Goal: Navigation & Orientation: Find specific page/section

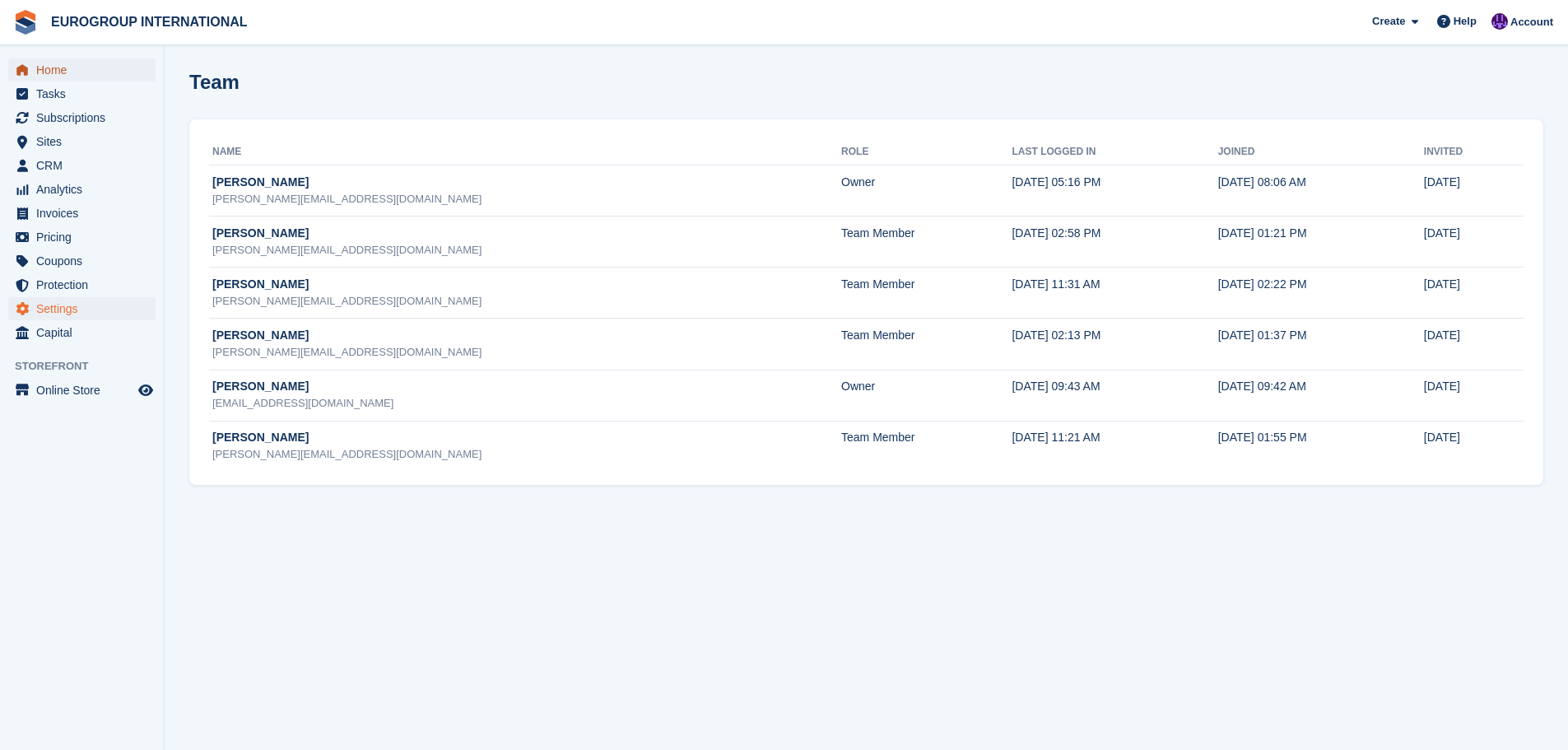
click at [106, 73] on span "Home" at bounding box center [86, 70] width 99 height 23
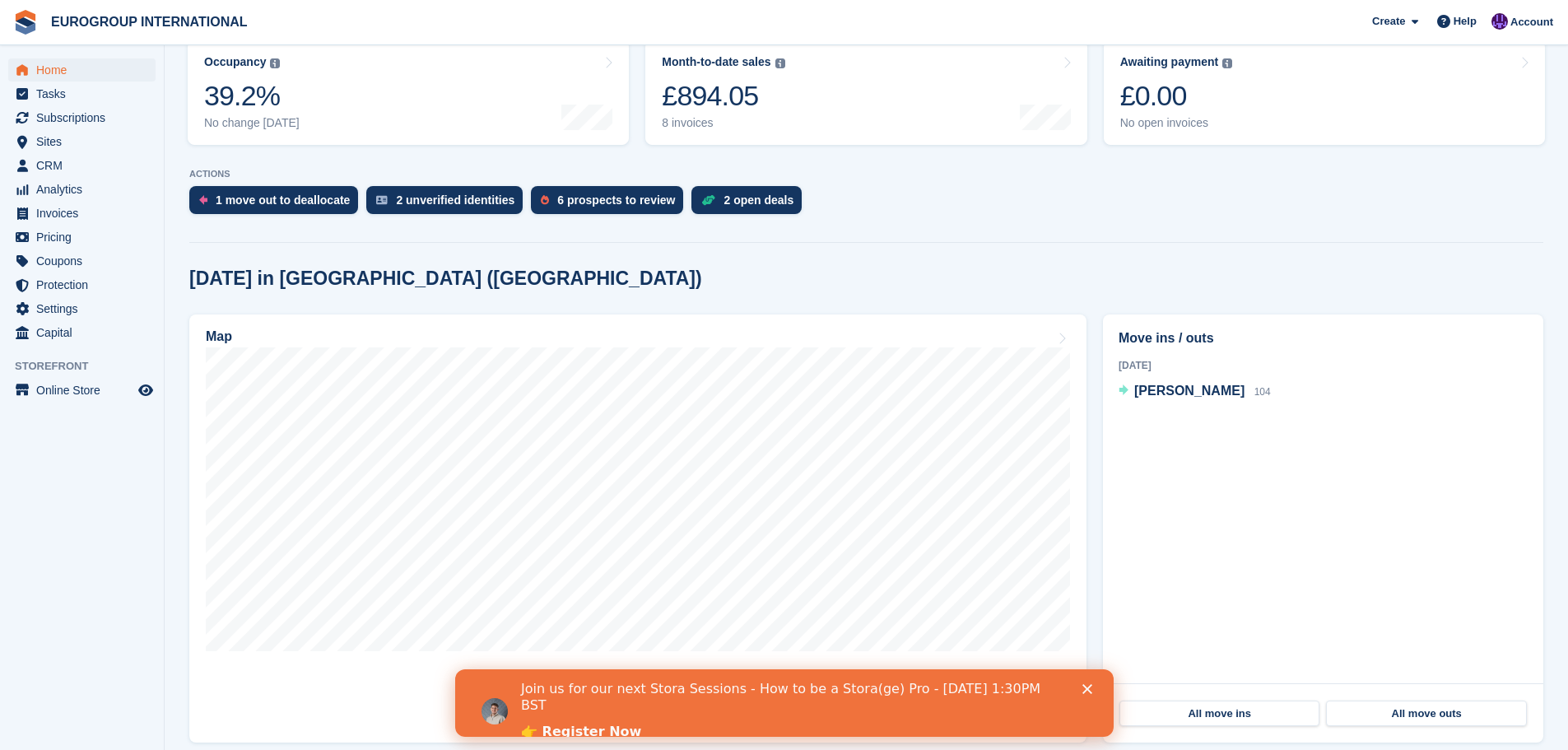
scroll to position [412, 0]
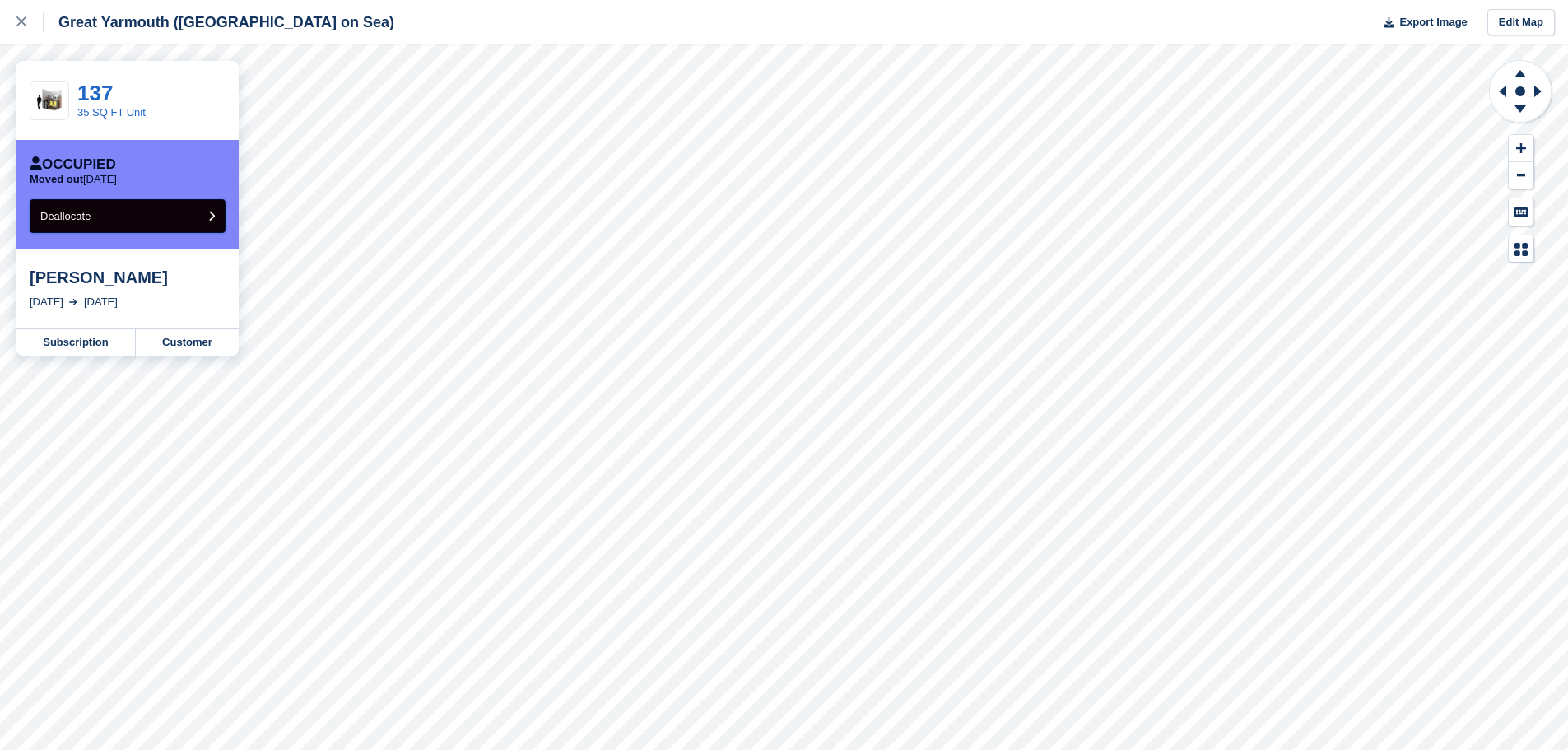
click at [130, 224] on button "Deallocate" at bounding box center [128, 216] width 196 height 34
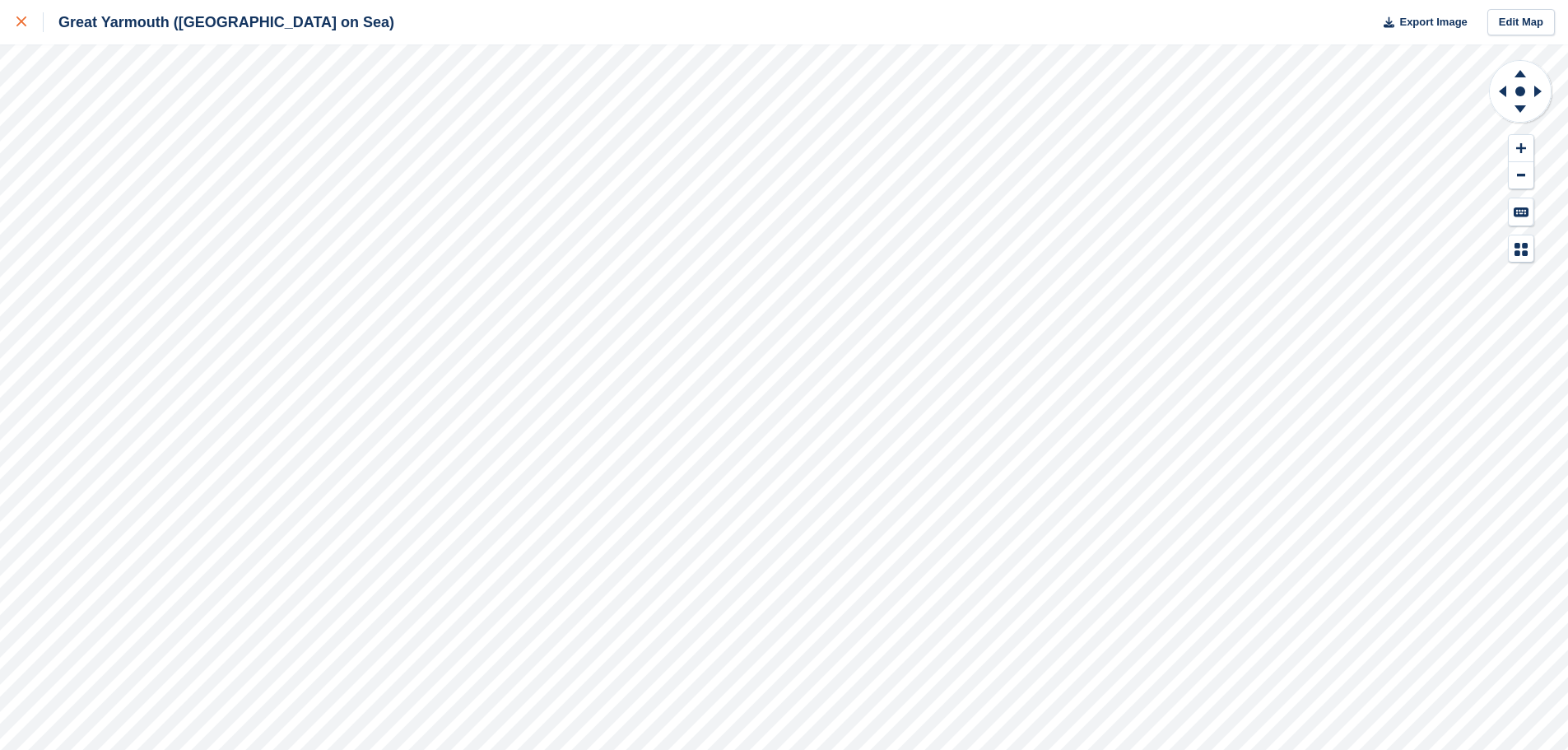
click at [20, 27] on div at bounding box center [30, 21] width 27 height 20
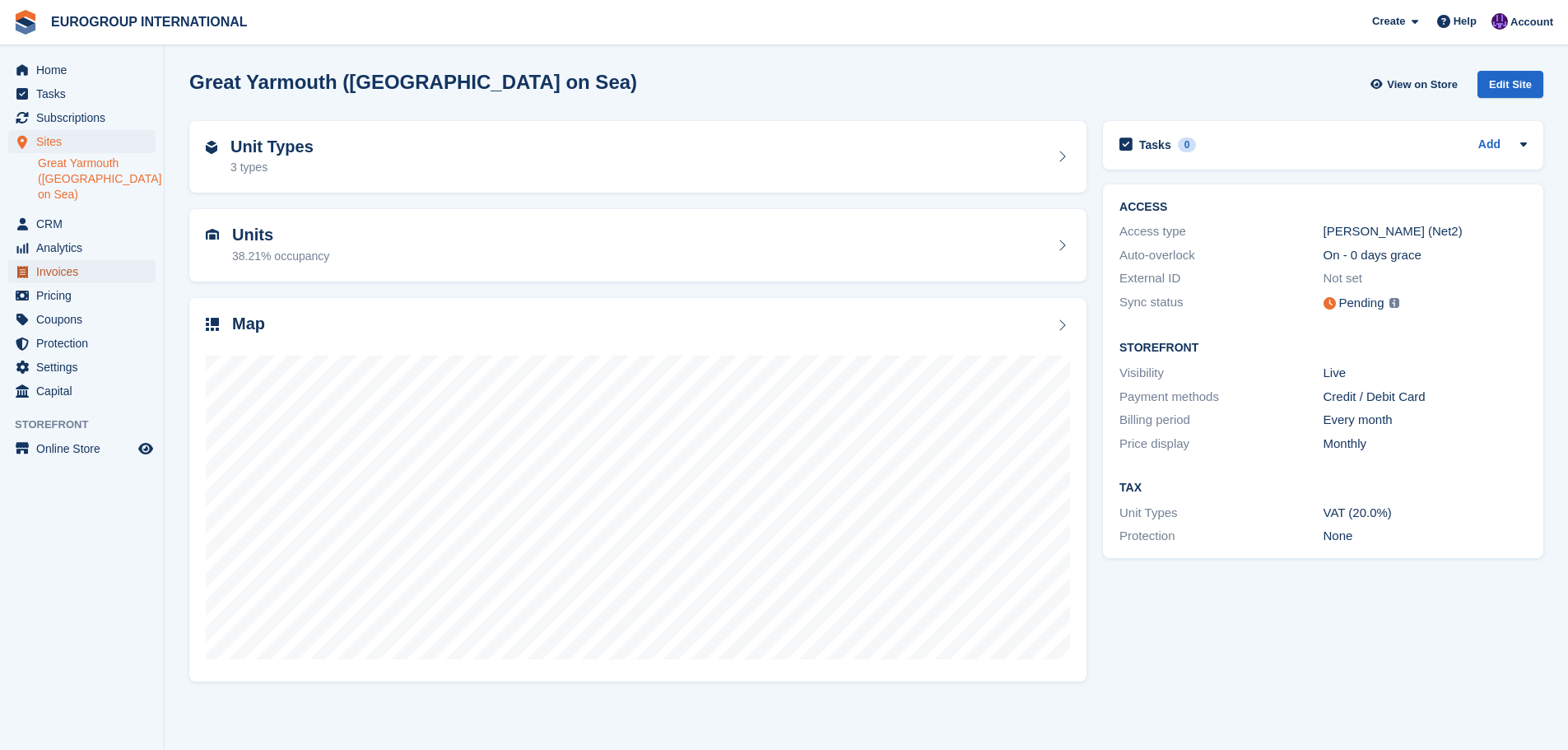
click at [133, 260] on span "Invoices" at bounding box center [86, 271] width 99 height 23
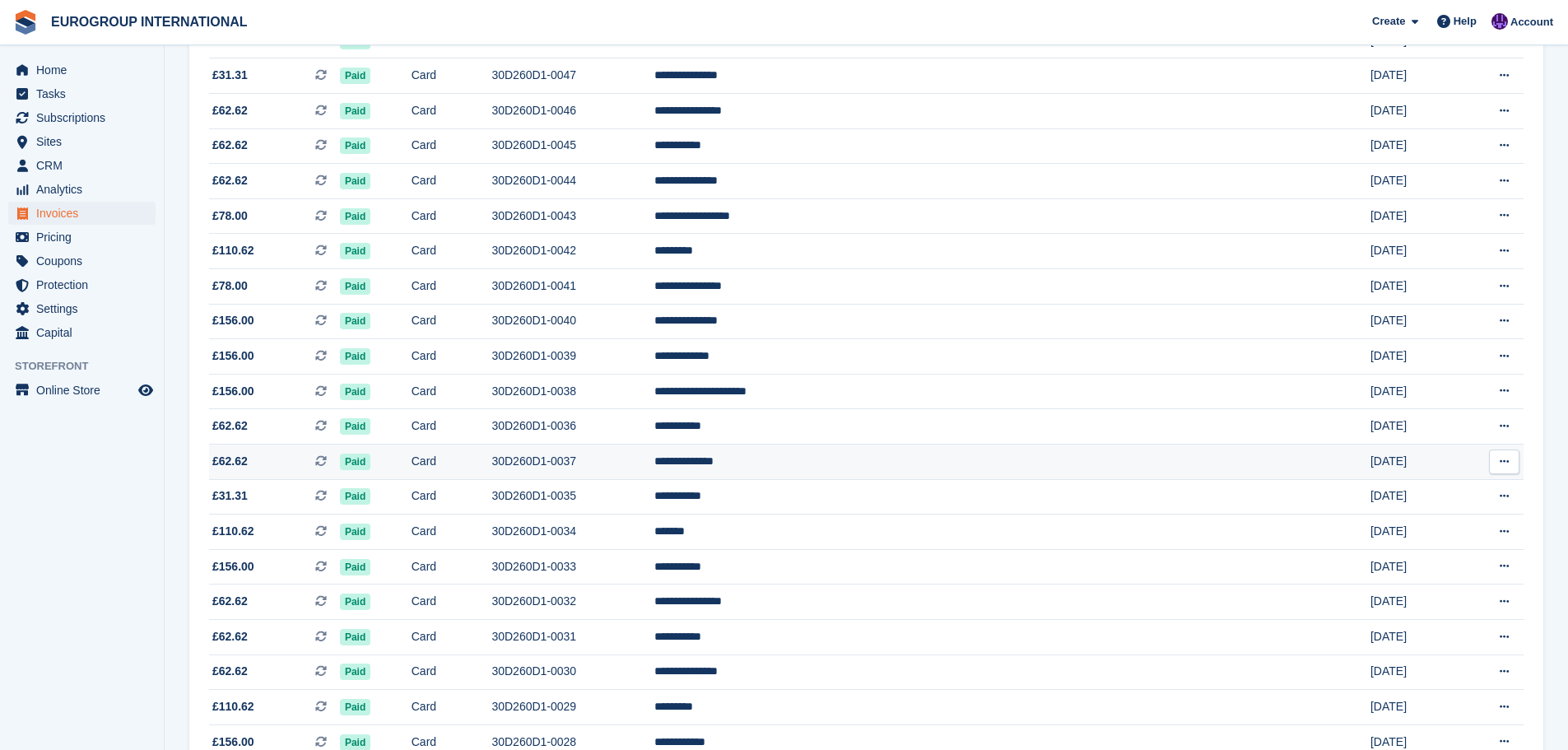
scroll to position [373, 0]
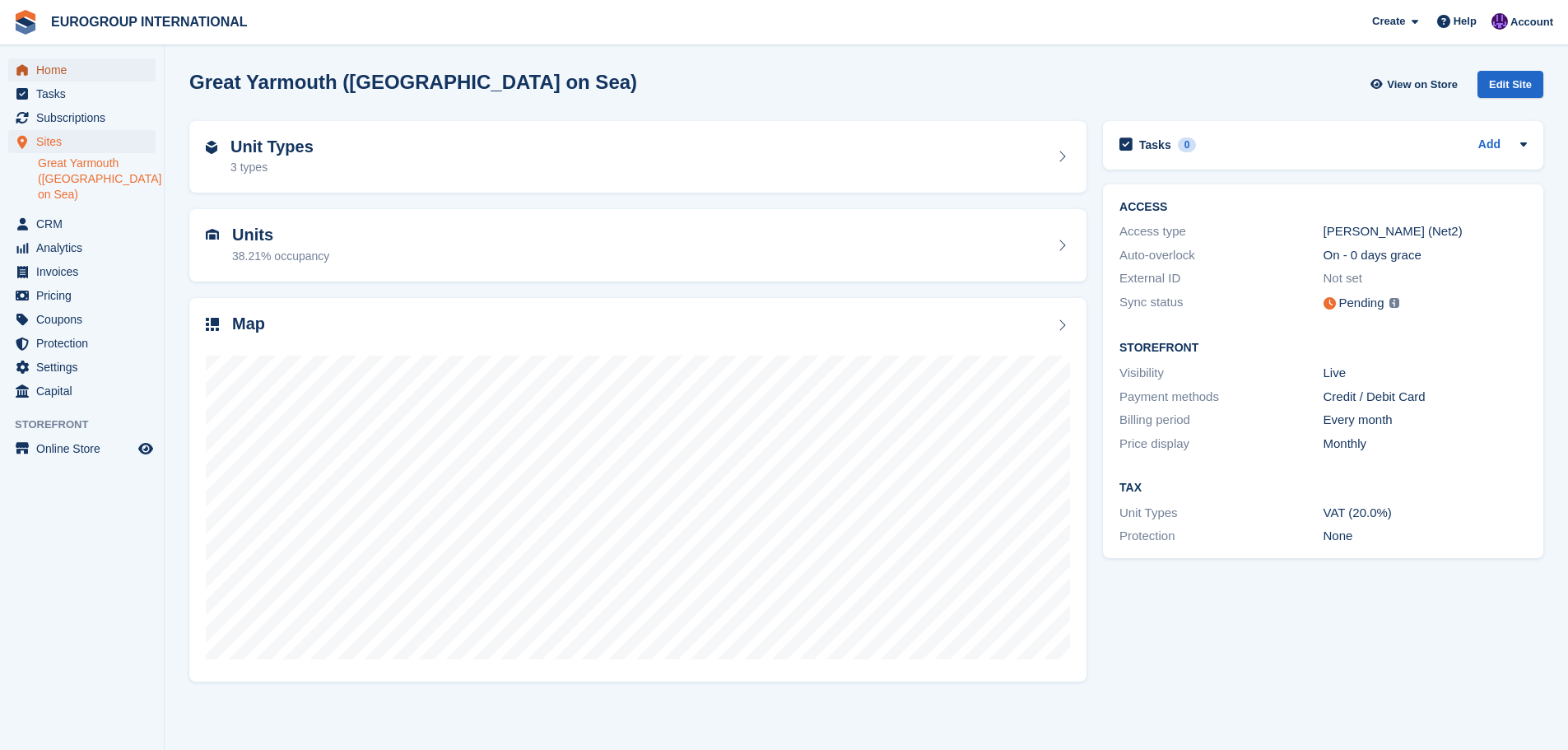
click at [55, 67] on span "Home" at bounding box center [86, 70] width 99 height 23
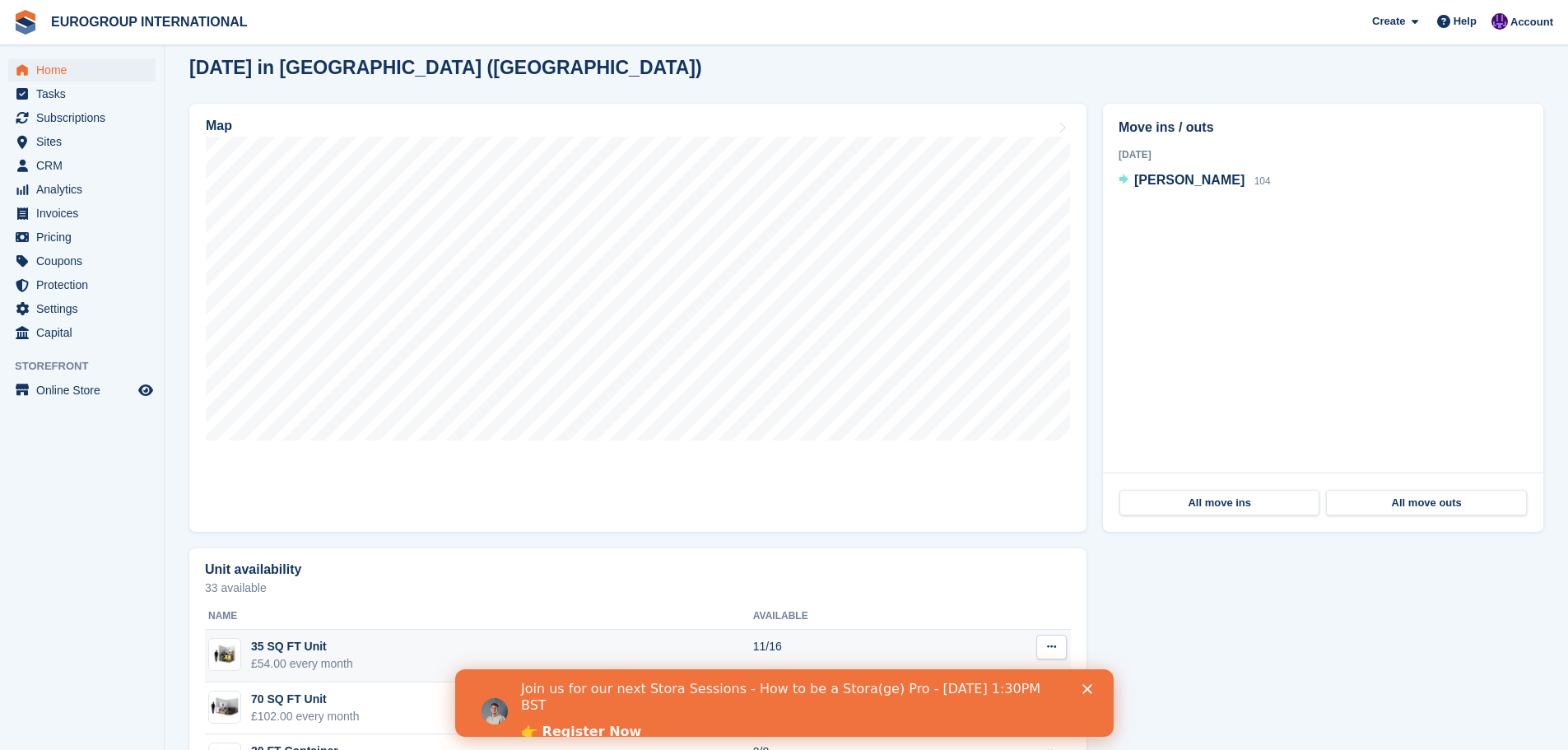
scroll to position [247, 0]
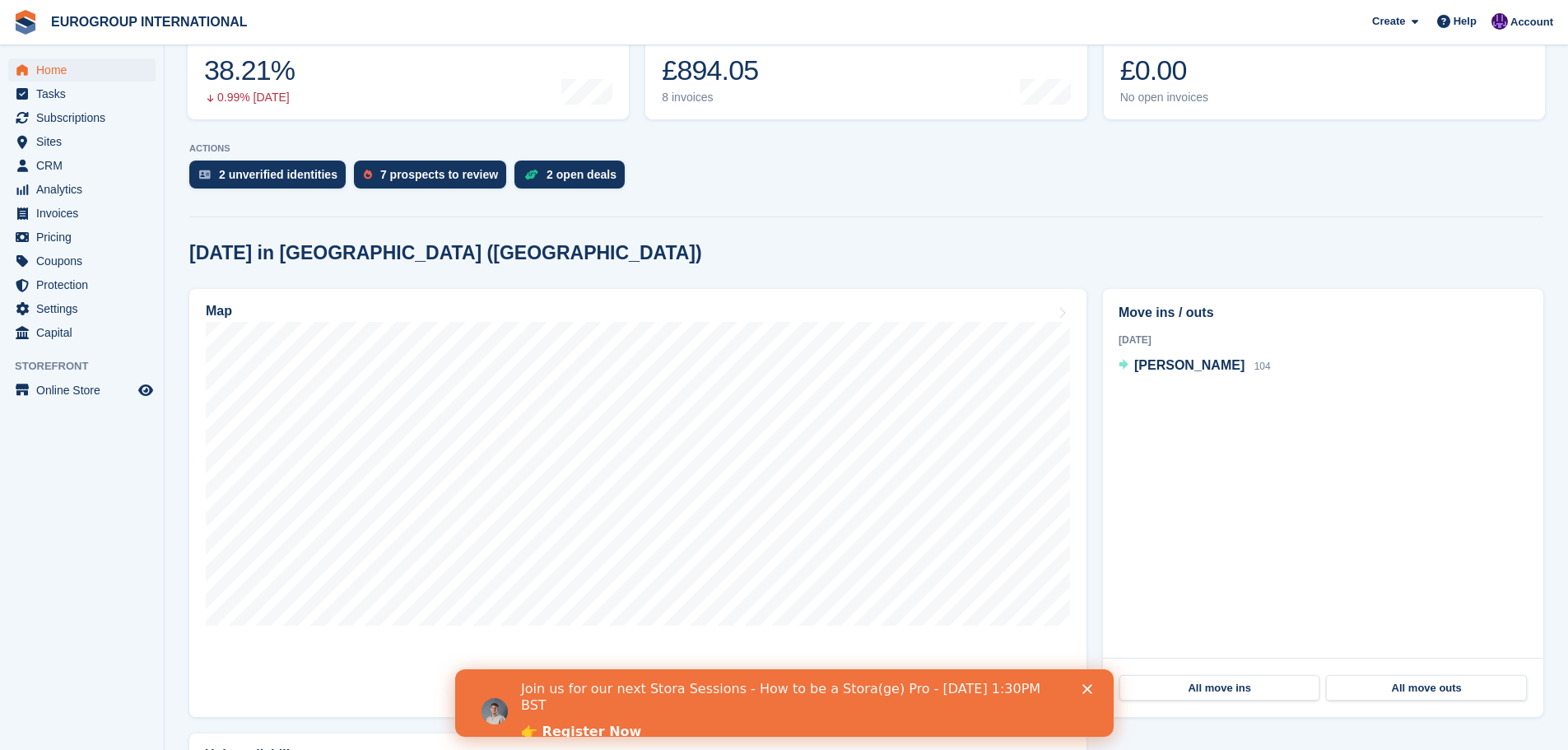
click at [1087, 686] on icon "Close" at bounding box center [1086, 689] width 10 height 10
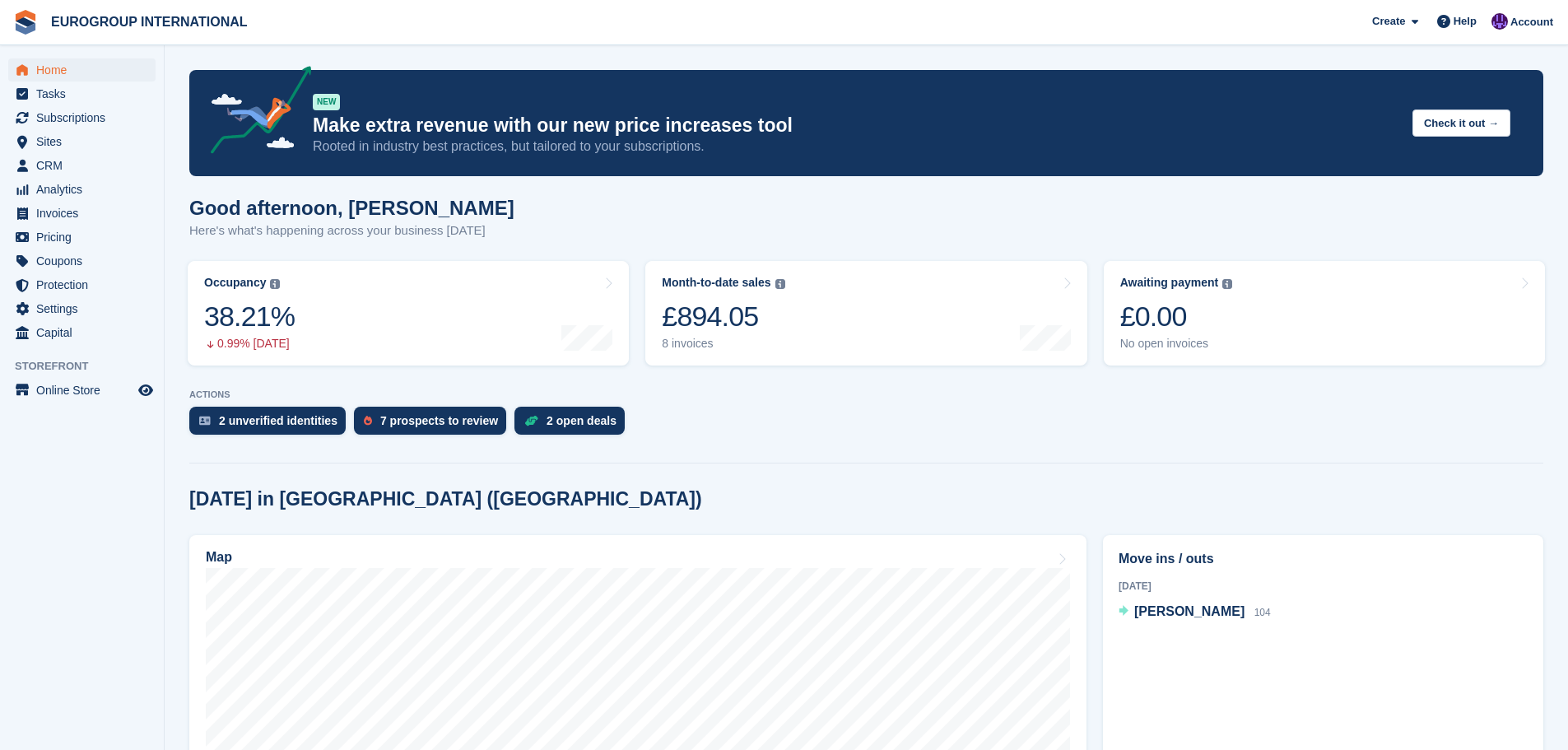
scroll to position [0, 0]
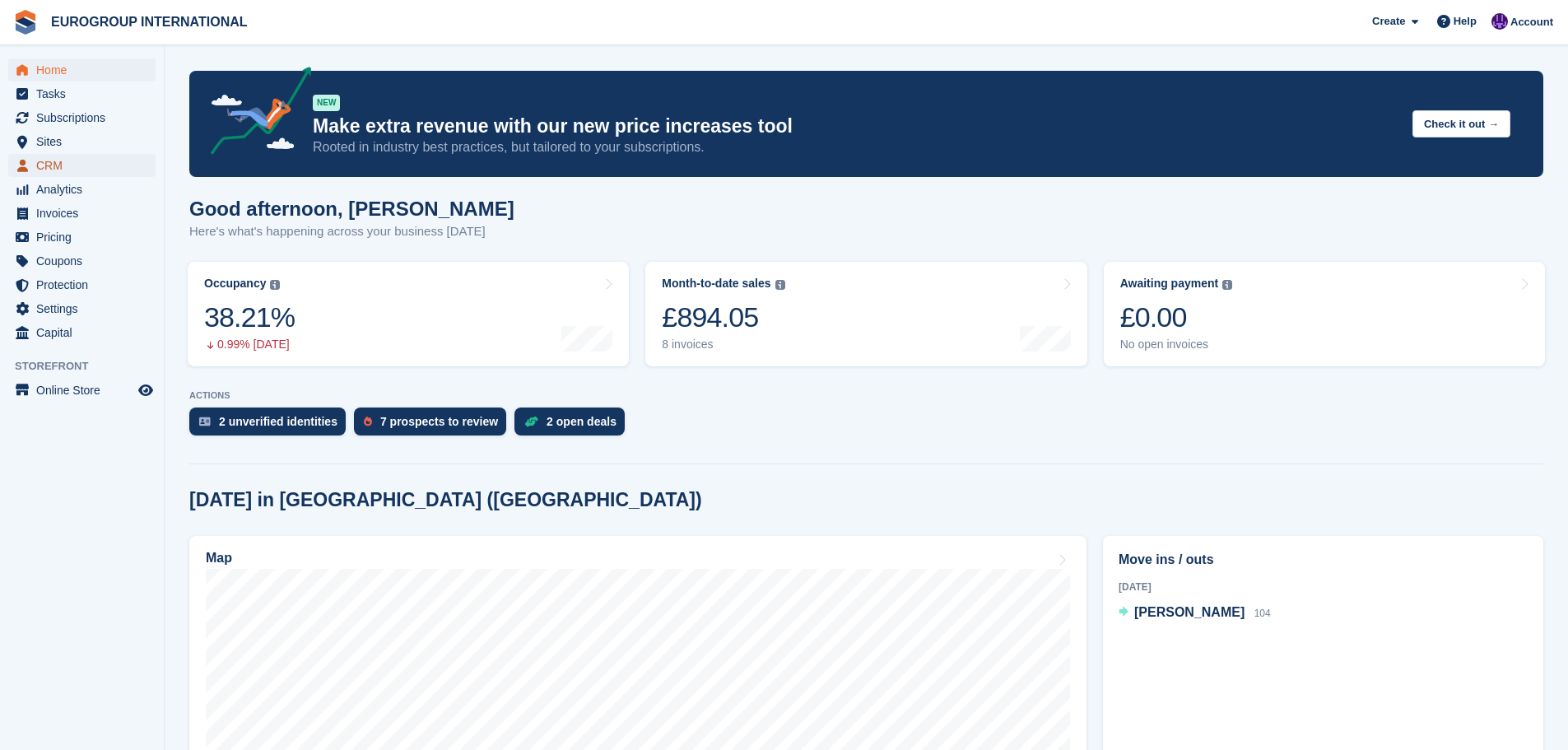
click at [95, 167] on span "CRM" at bounding box center [86, 165] width 99 height 23
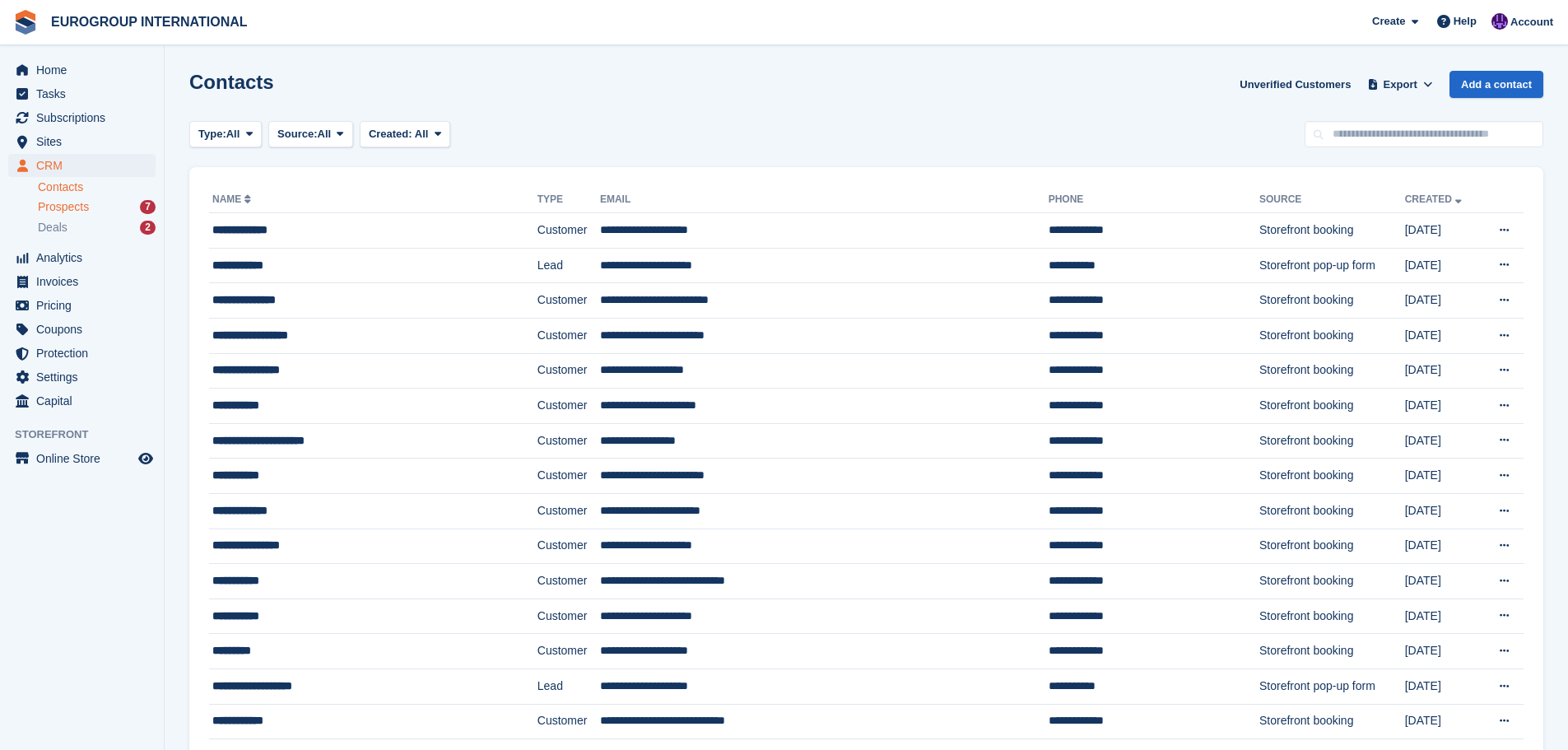
click at [102, 205] on div "Prospects 7" at bounding box center [97, 207] width 117 height 16
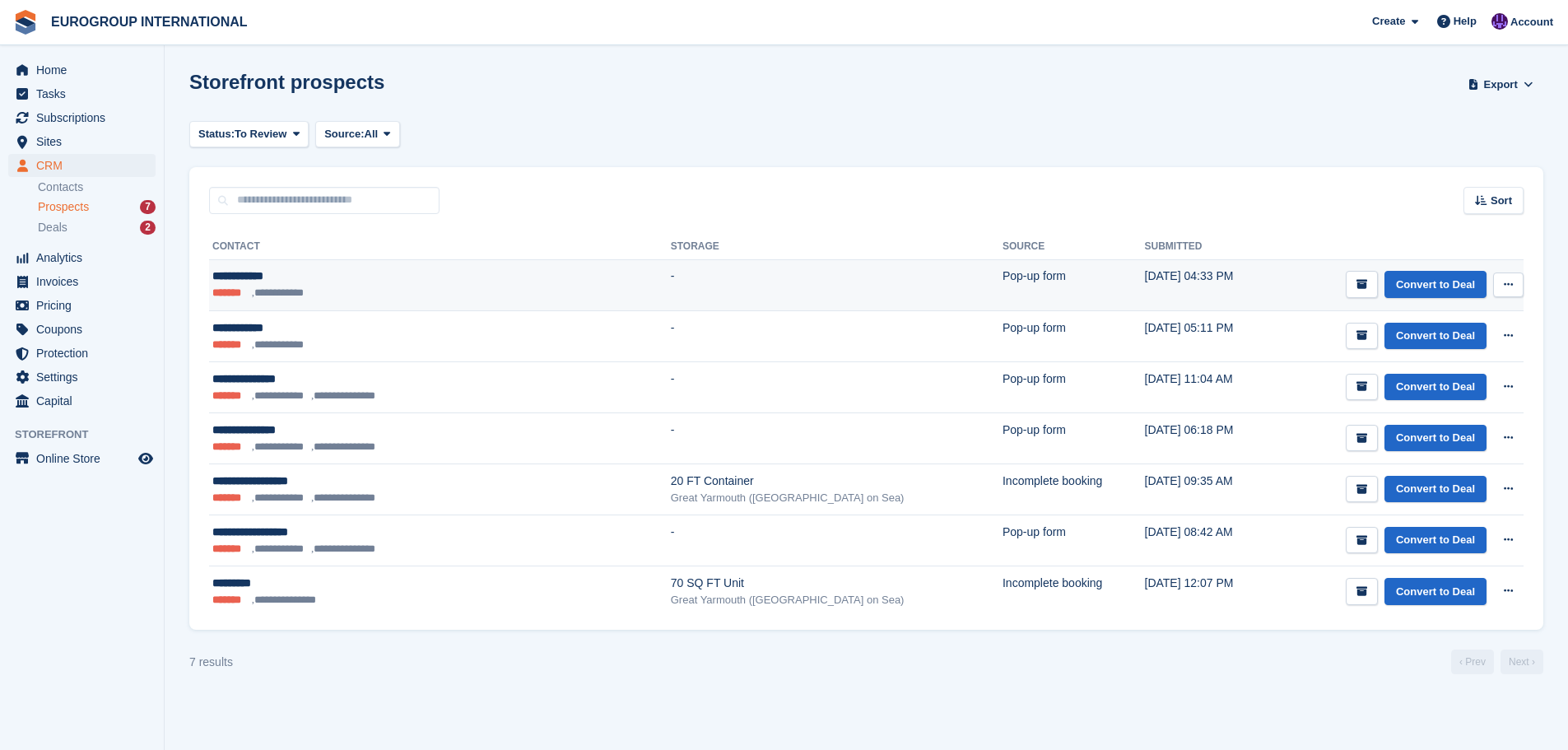
click at [1520, 290] on button at bounding box center [1508, 284] width 31 height 25
click at [1490, 312] on p "View contact" at bounding box center [1445, 317] width 143 height 21
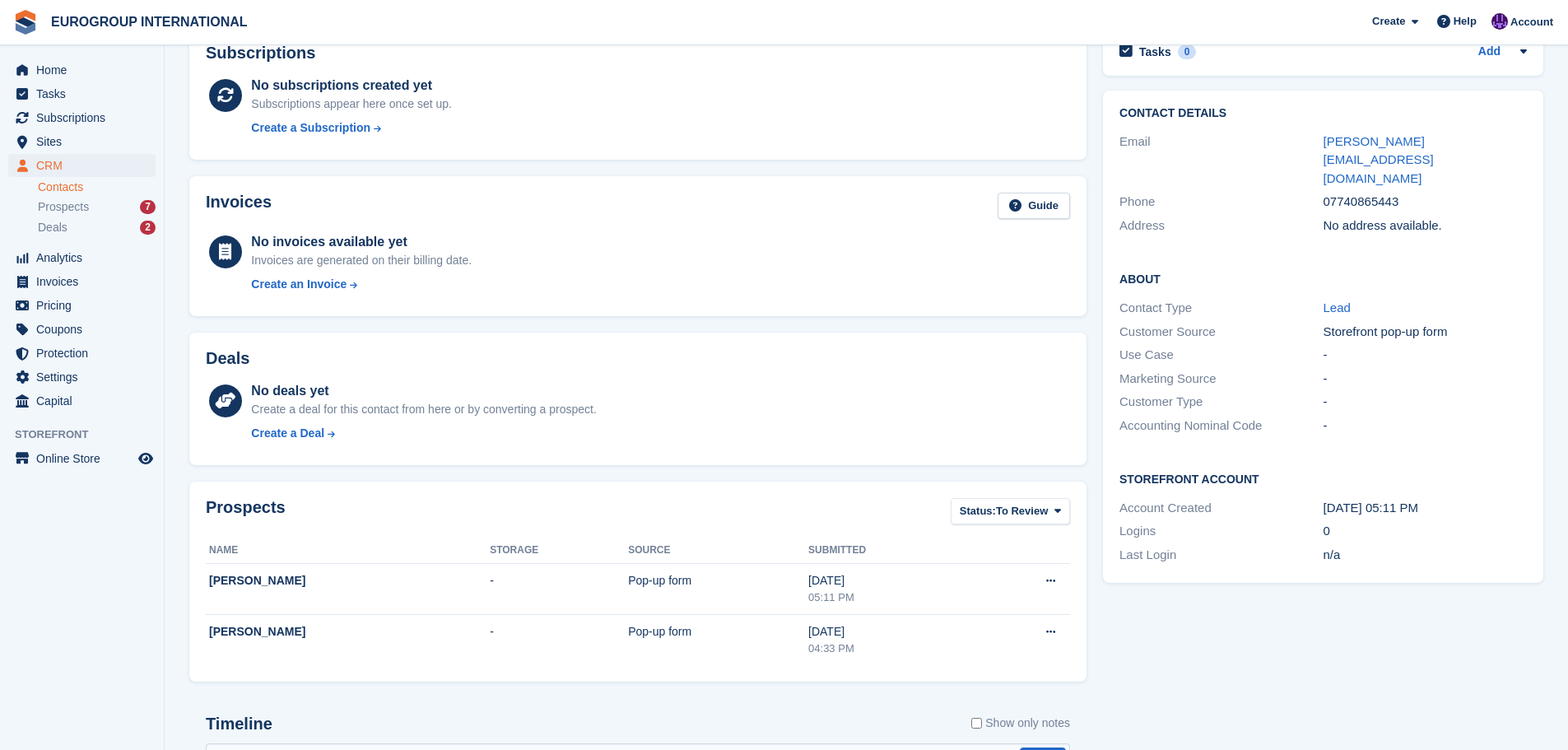
scroll to position [80, 0]
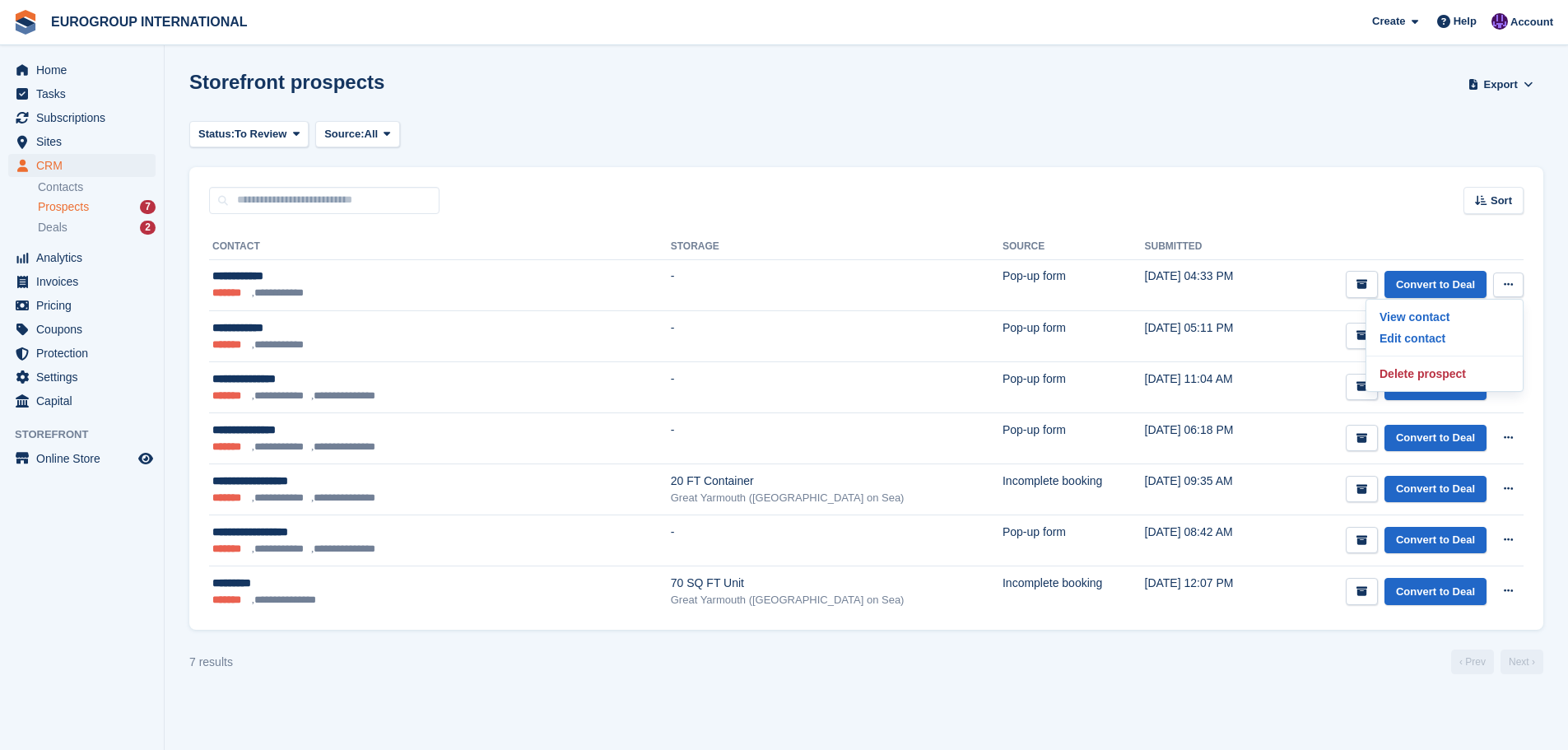
click at [1545, 269] on section "Storefront prospects Export Export Prospects Export a CSV of all Prospects whic…" at bounding box center [866, 375] width 1403 height 750
click at [105, 75] on span "Home" at bounding box center [86, 70] width 99 height 23
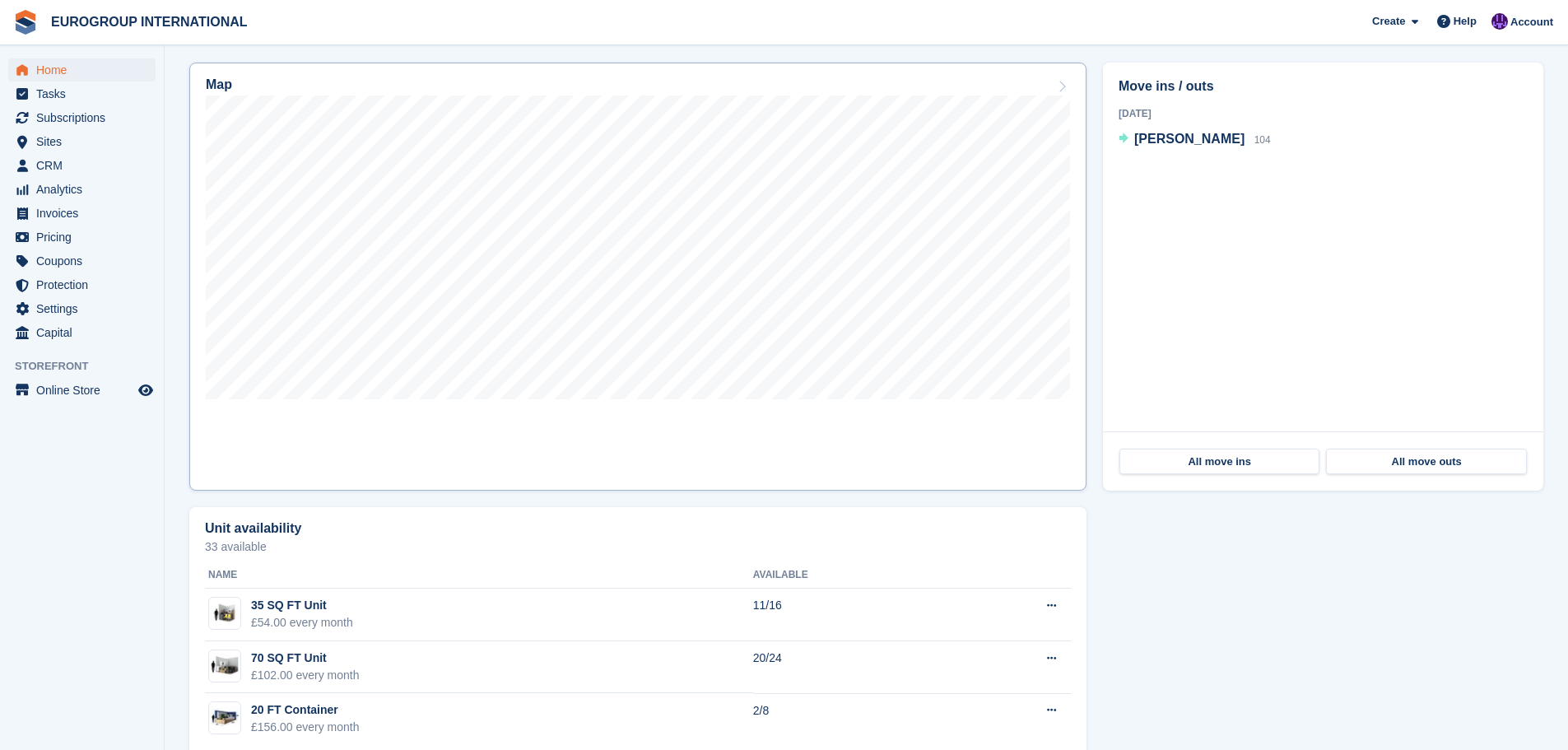
scroll to position [506, 0]
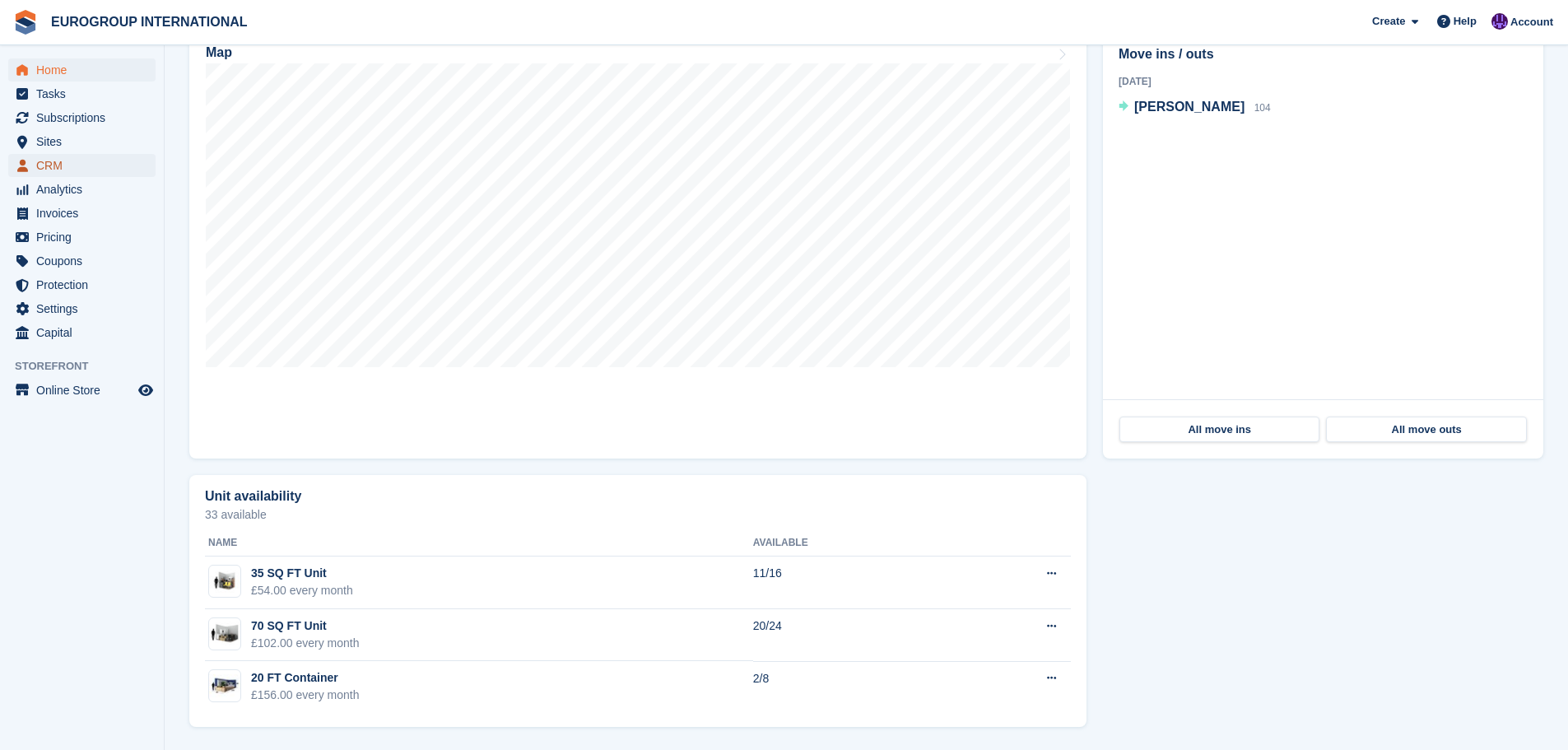
click at [78, 157] on span "CRM" at bounding box center [86, 165] width 99 height 23
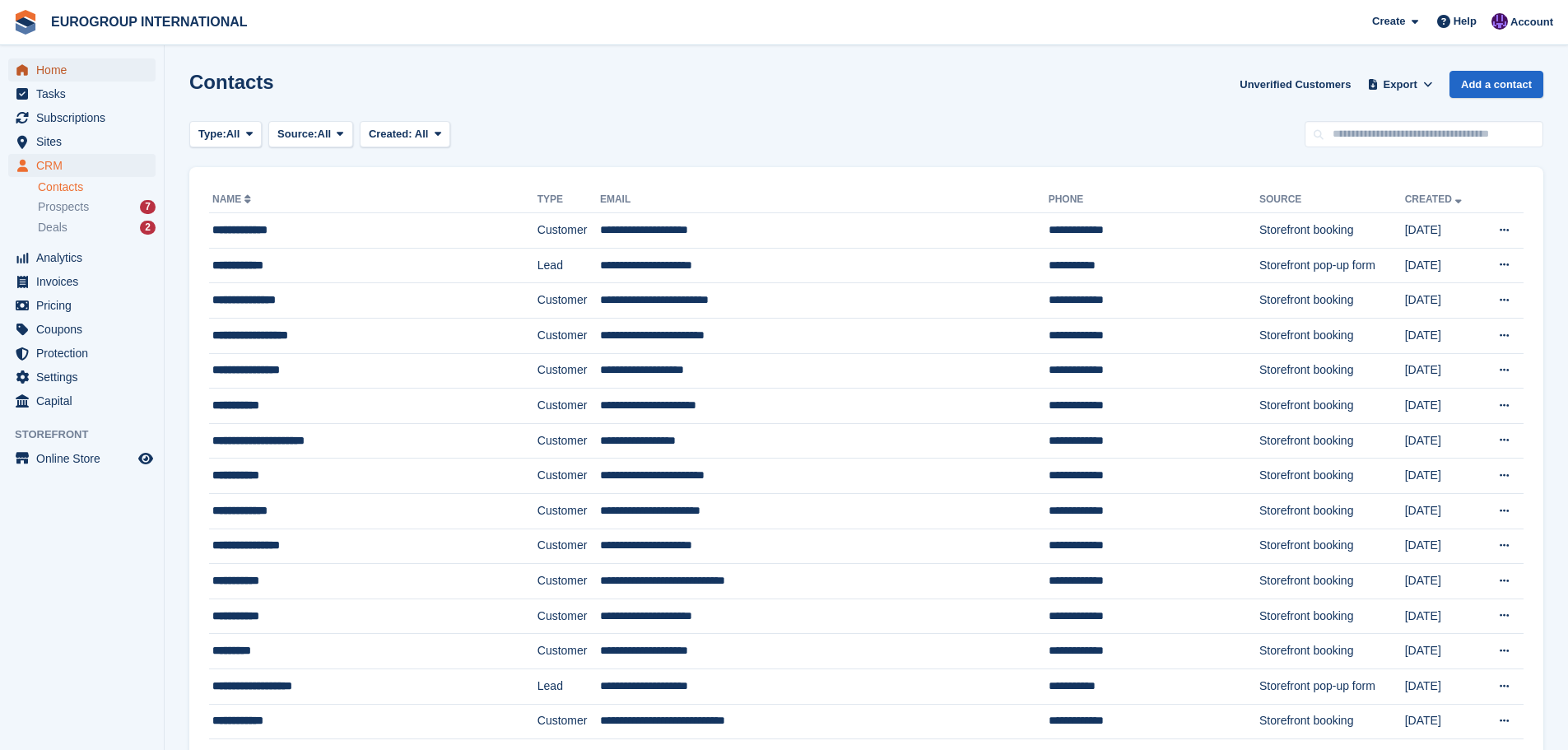
click at [88, 75] on span "Home" at bounding box center [86, 70] width 99 height 23
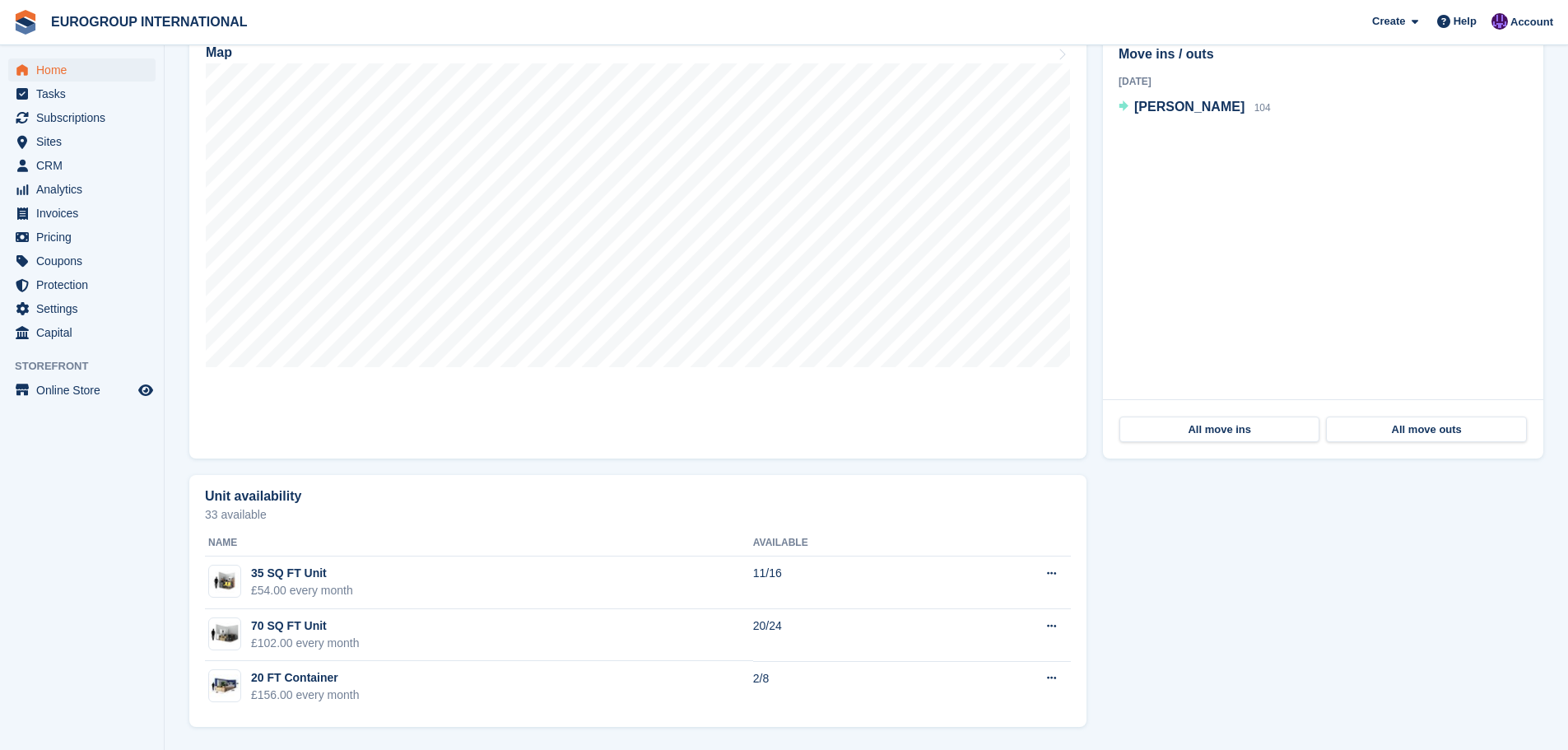
scroll to position [506, 0]
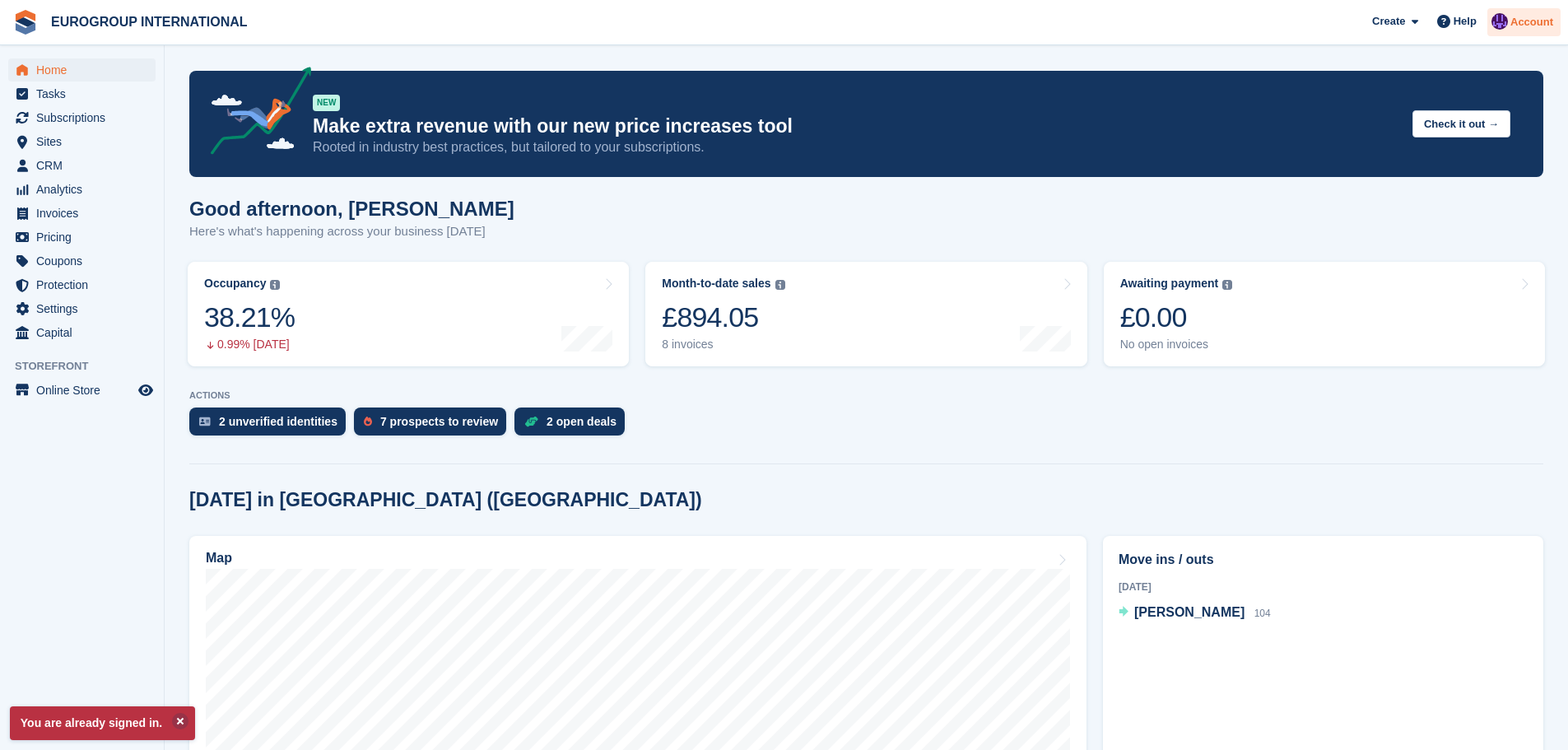
click at [1521, 28] on span "Account" at bounding box center [1532, 22] width 43 height 17
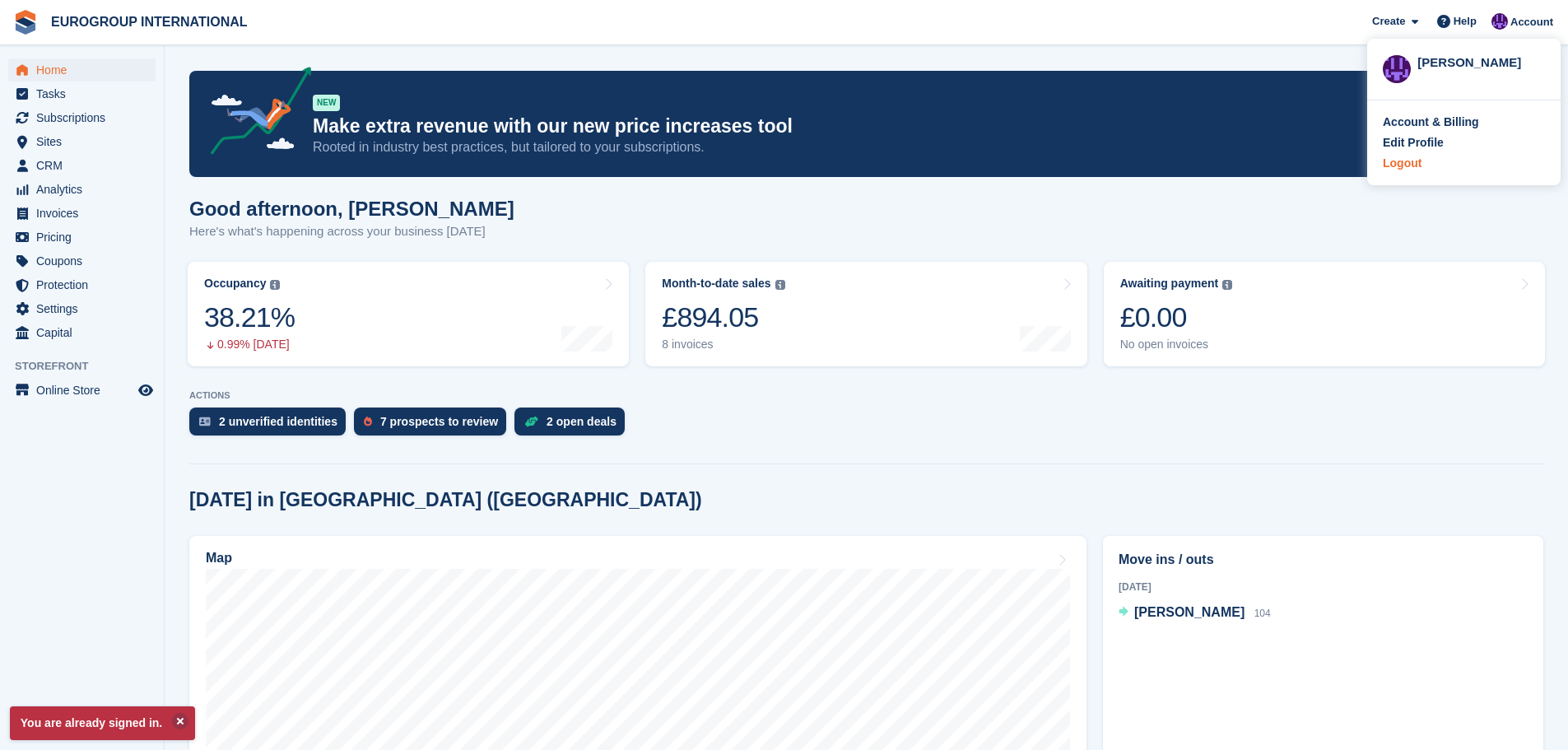
click at [1417, 166] on div "Logout" at bounding box center [1402, 163] width 39 height 18
